Goal: Task Accomplishment & Management: Manage account settings

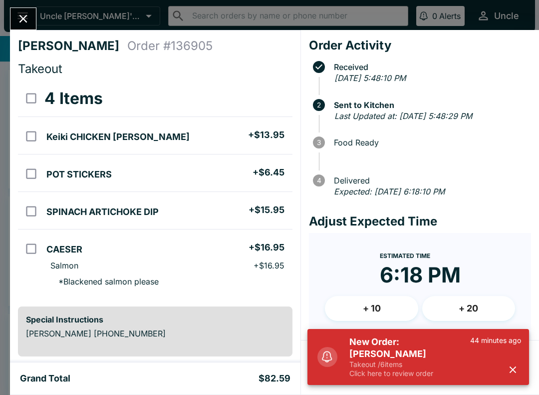
click at [415, 366] on p "Takeout / 6 items" at bounding box center [410, 364] width 121 height 9
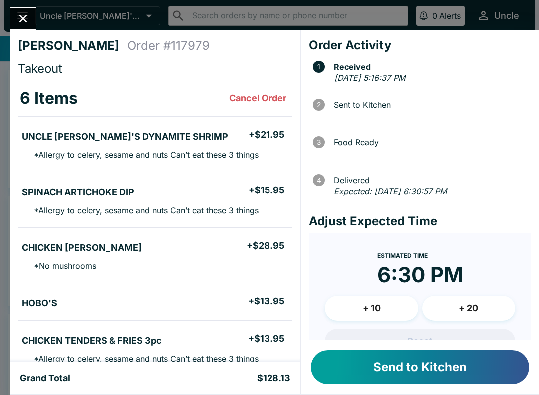
click at [226, 148] on li "* Allergy to celery, sesame and nuts Can’t eat these 3 things" at bounding box center [155, 155] width 275 height 18
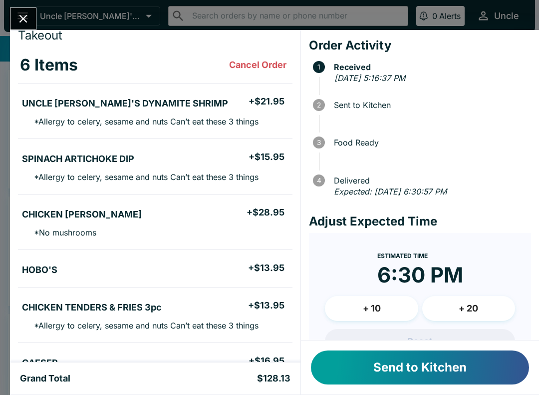
scroll to position [34, 0]
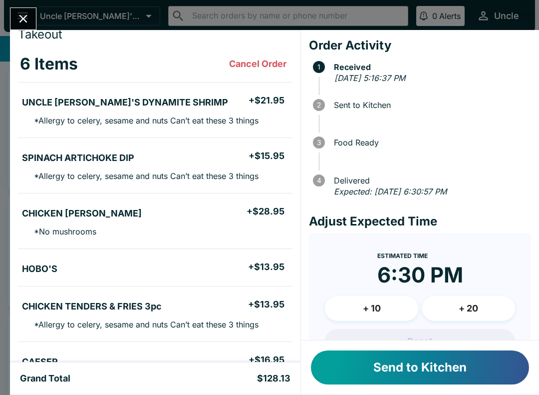
click at [400, 364] on button "Send to Kitchen" at bounding box center [420, 367] width 218 height 34
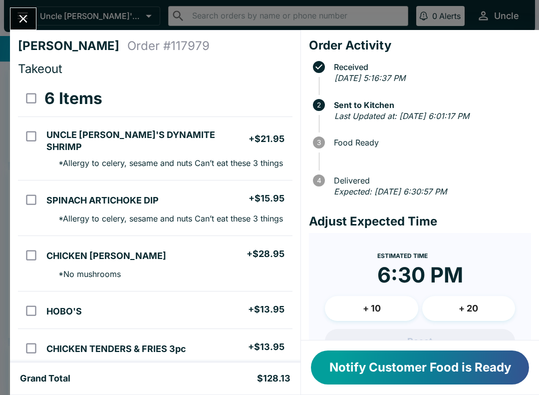
scroll to position [0, 0]
click at [26, 23] on icon "Close" at bounding box center [22, 18] width 13 height 13
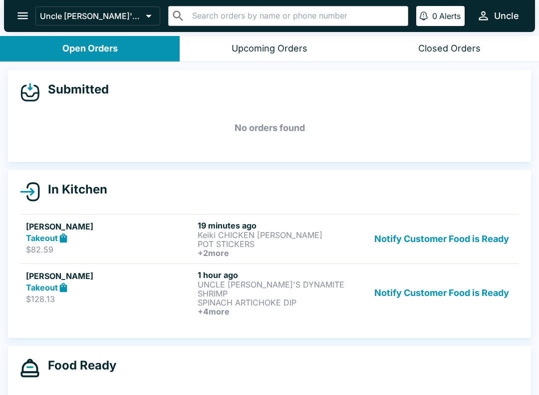
click at [255, 240] on p "POT STICKERS" at bounding box center [282, 243] width 168 height 9
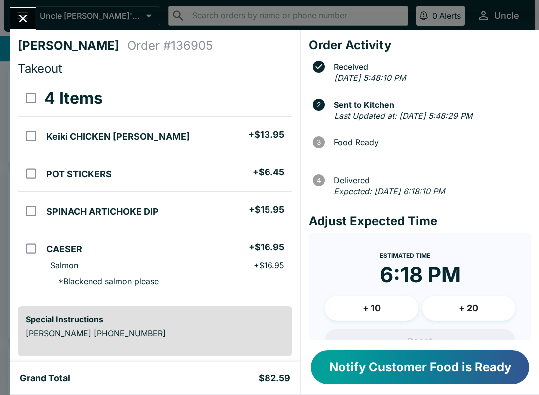
click at [389, 369] on button "Notify Customer Food is Ready" at bounding box center [420, 367] width 218 height 34
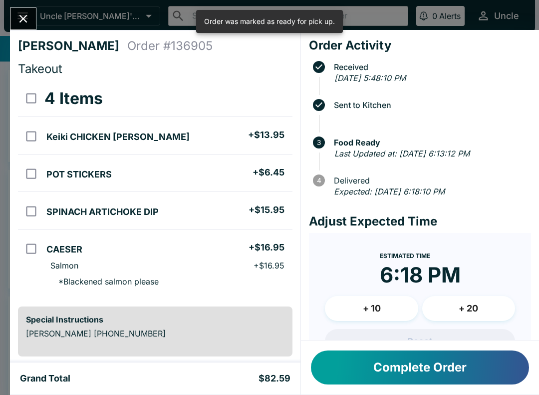
click at [389, 370] on button "Complete Order" at bounding box center [420, 367] width 218 height 34
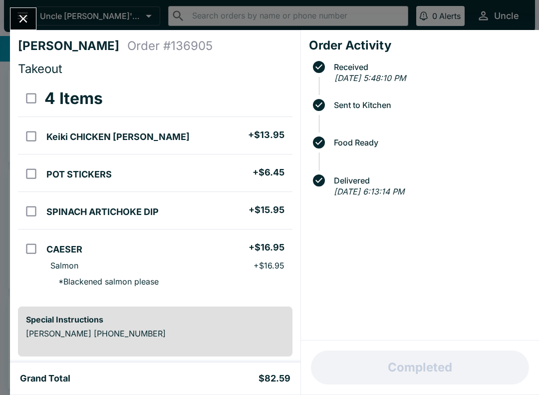
click at [26, 21] on icon "Close" at bounding box center [23, 19] width 8 height 8
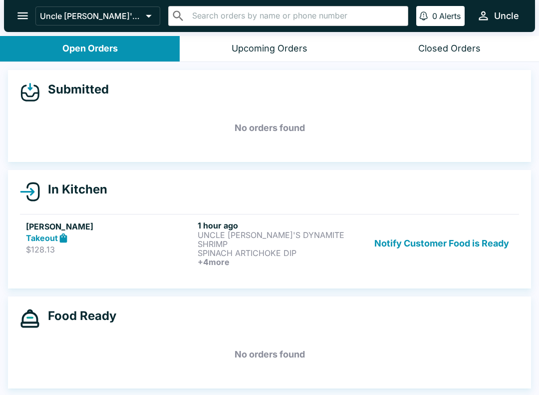
scroll to position [1, 0]
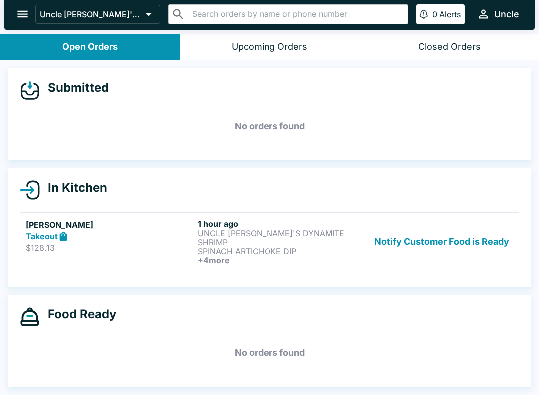
click at [190, 234] on div "Takeout" at bounding box center [110, 236] width 168 height 11
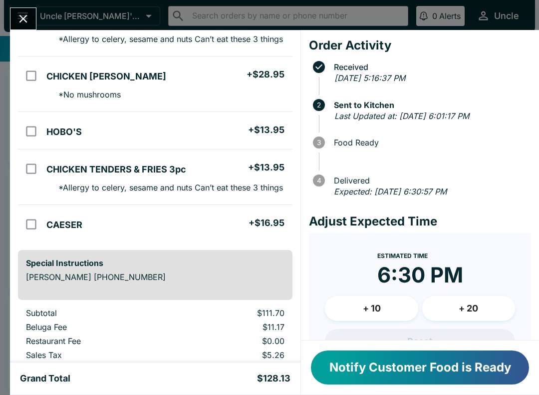
scroll to position [180, 0]
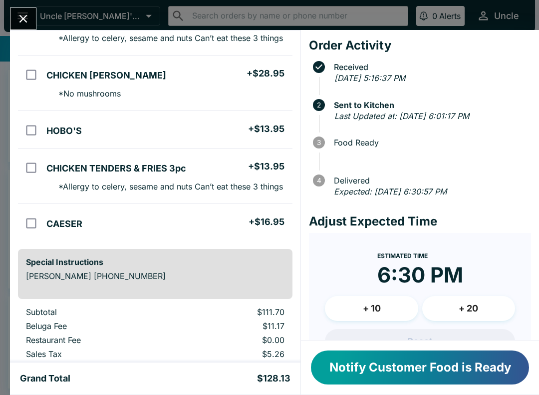
click at [25, 19] on icon "Close" at bounding box center [22, 18] width 13 height 13
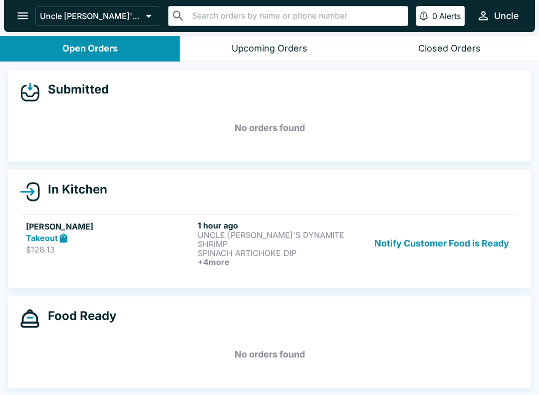
click at [169, 254] on p "$128.13" at bounding box center [110, 249] width 168 height 10
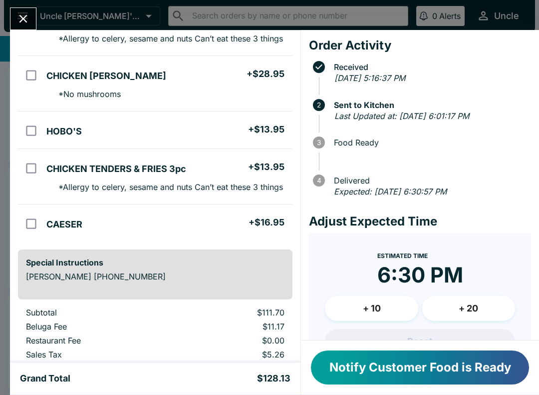
scroll to position [180, 0]
click at [29, 21] on icon "Close" at bounding box center [22, 18] width 13 height 13
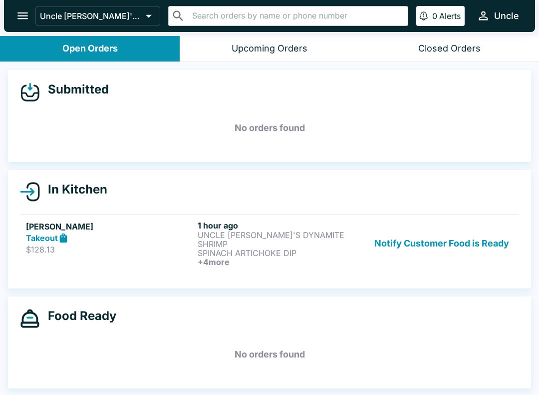
click at [260, 257] on h6 "+ 4 more" at bounding box center [282, 261] width 168 height 9
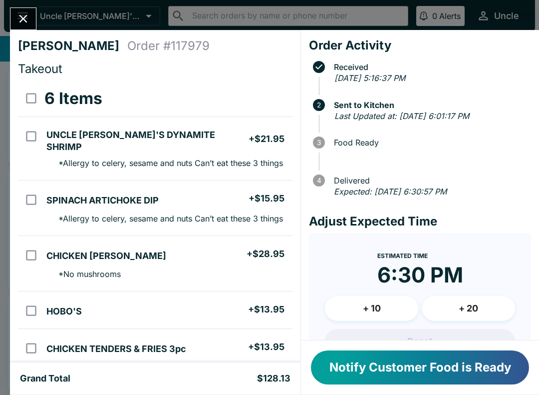
click at [33, 13] on button "Close" at bounding box center [22, 18] width 25 height 21
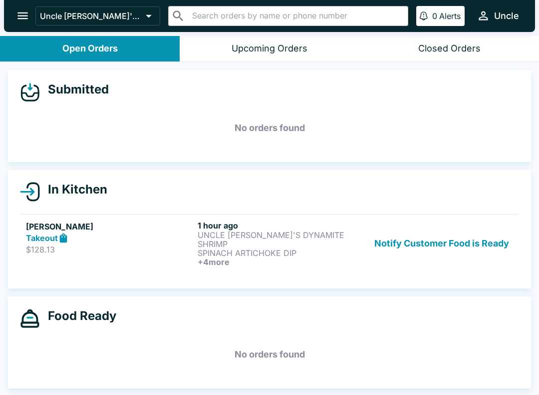
scroll to position [1, 0]
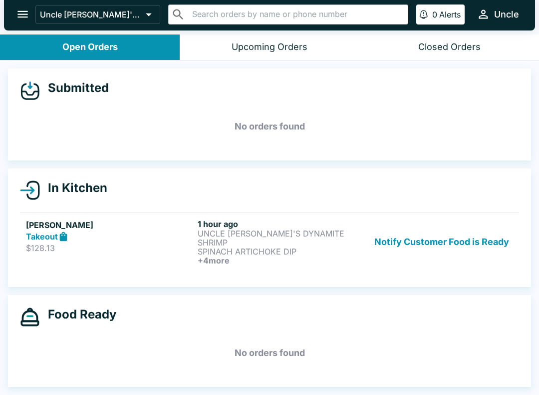
click at [415, 50] on button "Closed Orders" at bounding box center [450, 46] width 180 height 25
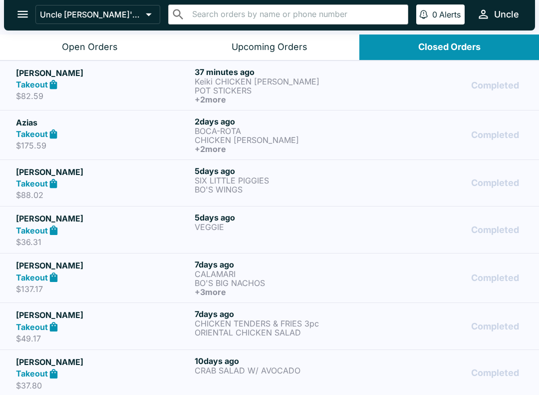
click at [288, 96] on h6 "+ 2 more" at bounding box center [282, 99] width 175 height 9
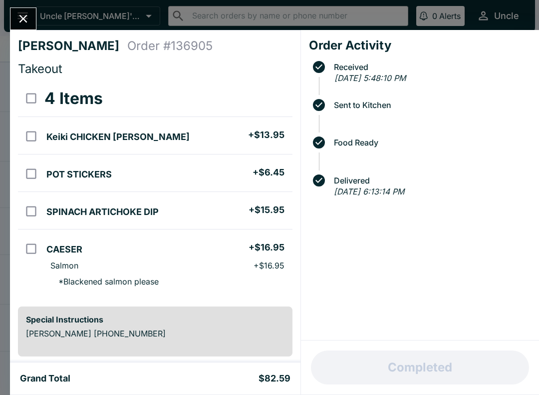
click at [12, 23] on button "Close" at bounding box center [22, 18] width 25 height 21
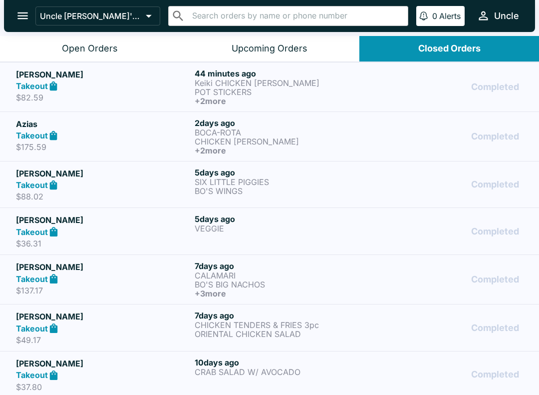
click at [90, 51] on div "Open Orders" at bounding box center [90, 48] width 56 height 11
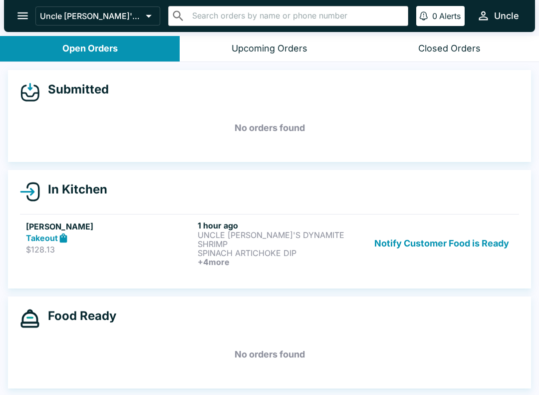
click at [196, 244] on div "[PERSON_NAME] Takeout $128.13 1 hour ago UNCLE [PERSON_NAME]'S DYNAMITE SHRIMP …" at bounding box center [269, 243] width 487 height 46
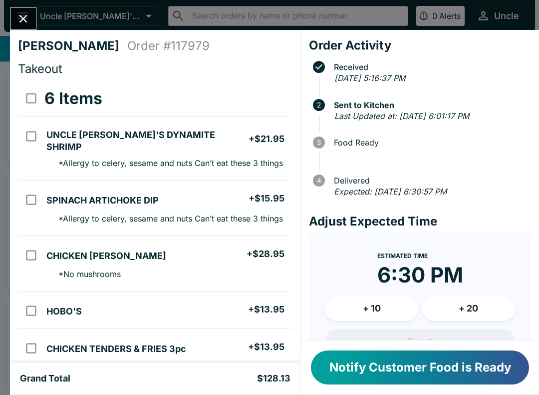
click at [446, 367] on button "Notify Customer Food is Ready" at bounding box center [420, 367] width 218 height 34
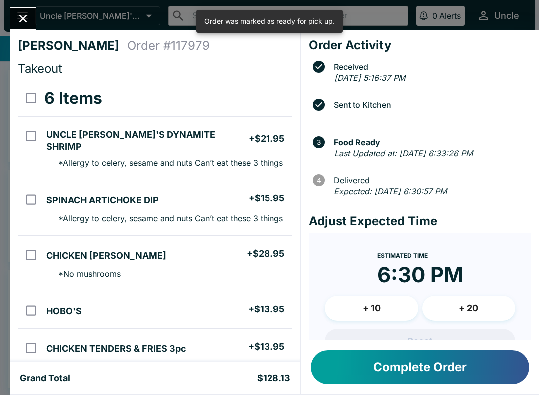
click at [405, 366] on button "Complete Order" at bounding box center [420, 367] width 218 height 34
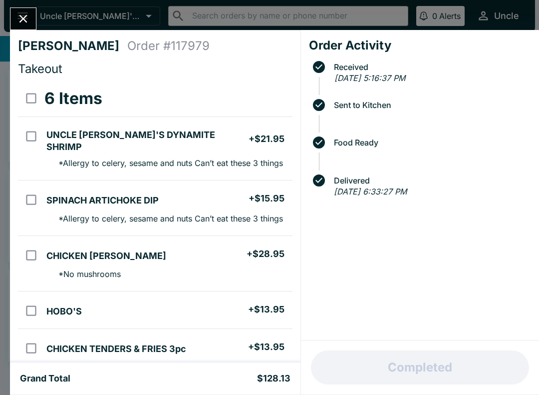
click at [21, 19] on icon "Close" at bounding box center [22, 18] width 13 height 13
